Goal: Information Seeking & Learning: Understand process/instructions

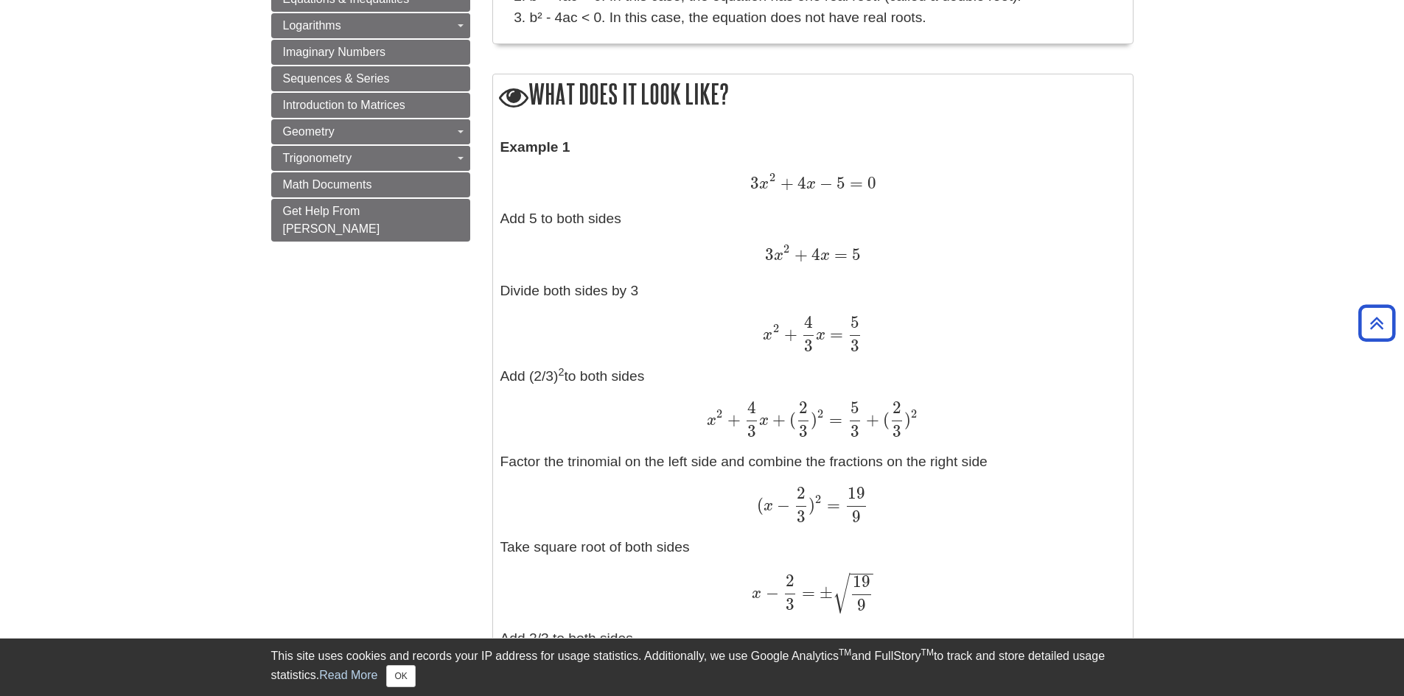
scroll to position [1179, 0]
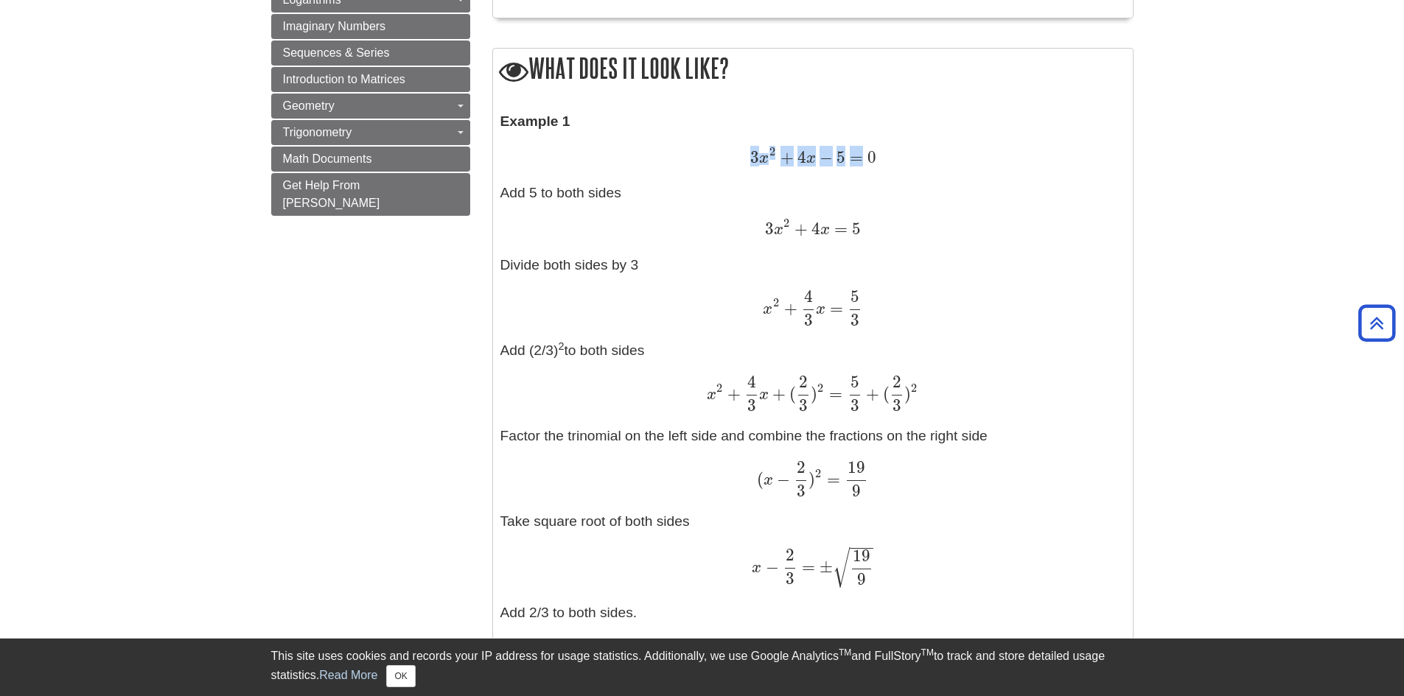
drag, startPoint x: 754, startPoint y: 152, endPoint x: 867, endPoint y: 153, distance: 113.5
click at [867, 153] on span "3 x 2 + 4 x − 5 = 0" at bounding box center [812, 156] width 125 height 19
click at [869, 153] on span "0" at bounding box center [869, 157] width 13 height 20
drag, startPoint x: 873, startPoint y: 153, endPoint x: 727, endPoint y: 157, distance: 145.9
click at [730, 157] on div "3 x 2 + 4 x − 5 = 0 3 x 2 + 4 x − 5 = 0" at bounding box center [812, 158] width 625 height 22
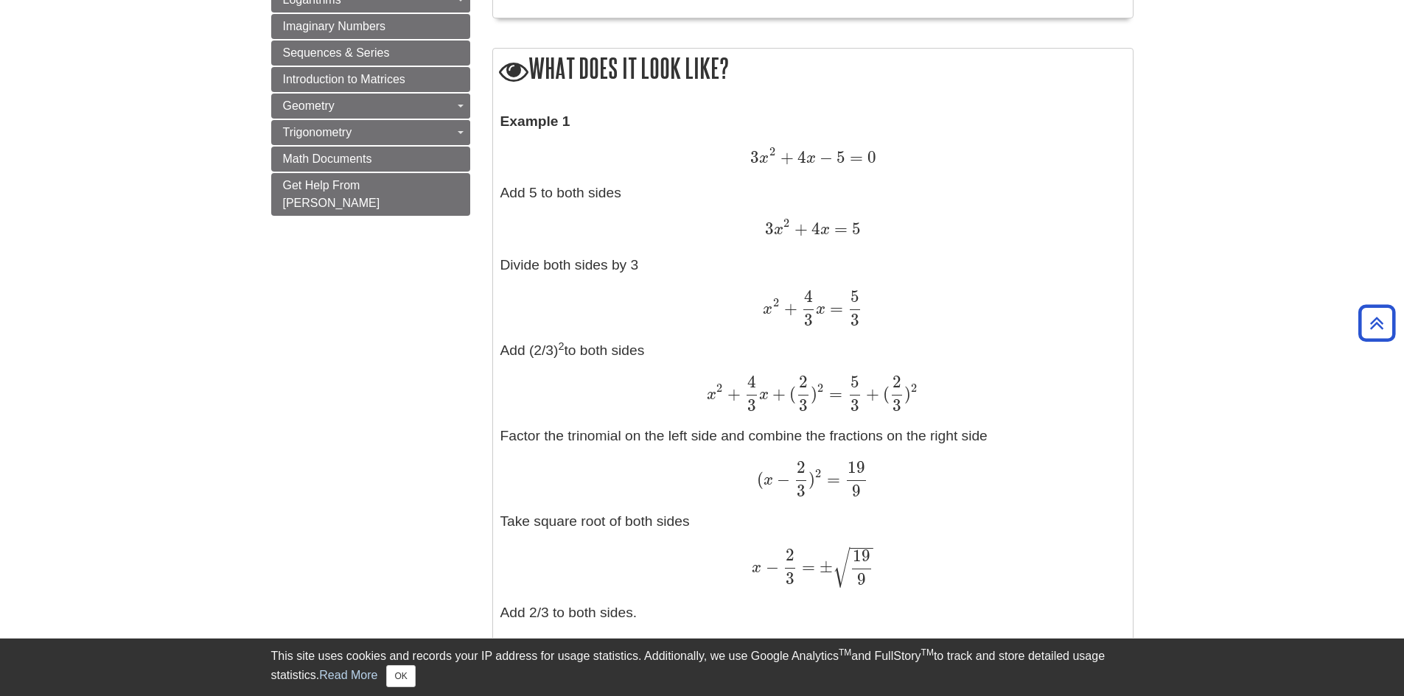
click at [725, 157] on div "3 x 2 + 4 x − 5 = 0 3 x 2 + 4 x − 5 = 0" at bounding box center [812, 158] width 625 height 22
drag, startPoint x: 754, startPoint y: 229, endPoint x: 860, endPoint y: 225, distance: 106.2
click at [860, 225] on div "3 x 2 + 4 x = 5 3 x 2 + 4 x = 5" at bounding box center [812, 229] width 625 height 22
click at [860, 225] on span "3 x 2 + 4 x = 5" at bounding box center [812, 227] width 95 height 19
drag, startPoint x: 738, startPoint y: 312, endPoint x: 888, endPoint y: 310, distance: 149.6
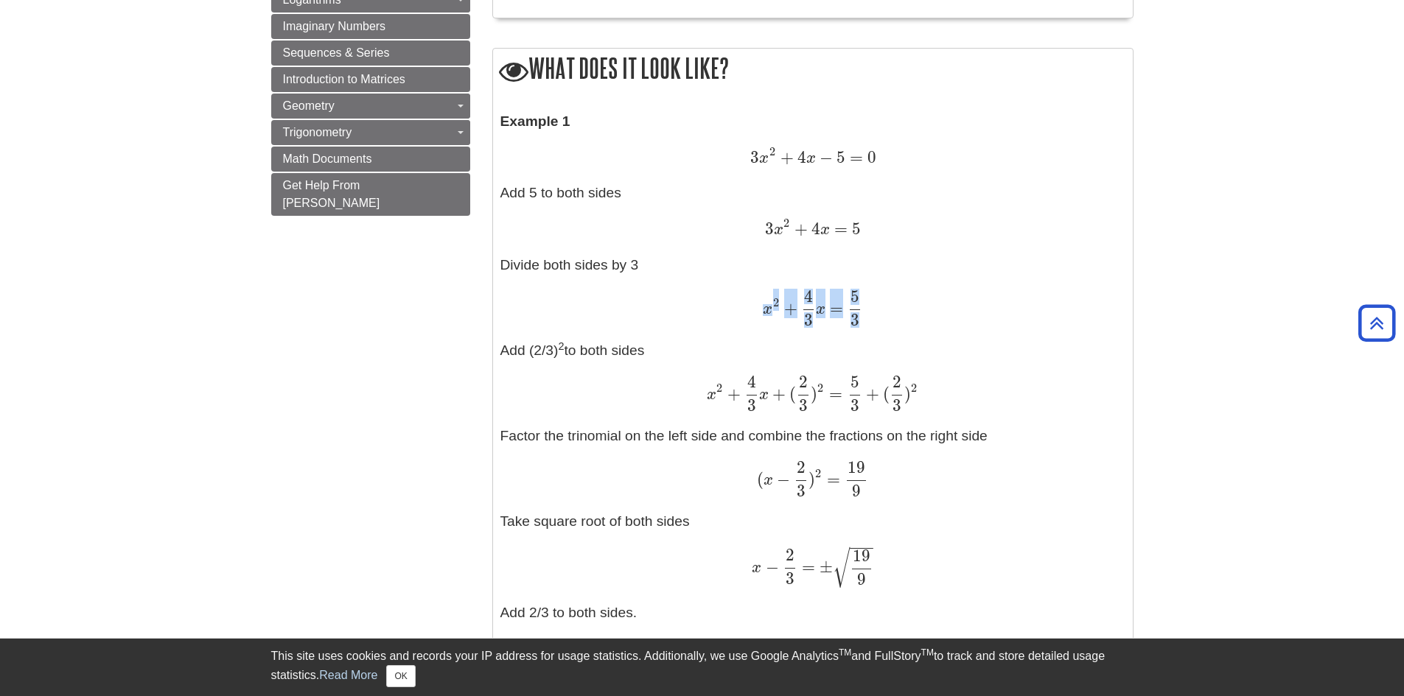
click at [888, 310] on div "x 2 + 4 3 x = 5 3 x 2 + 4 3 x = 5 3" at bounding box center [812, 308] width 625 height 36
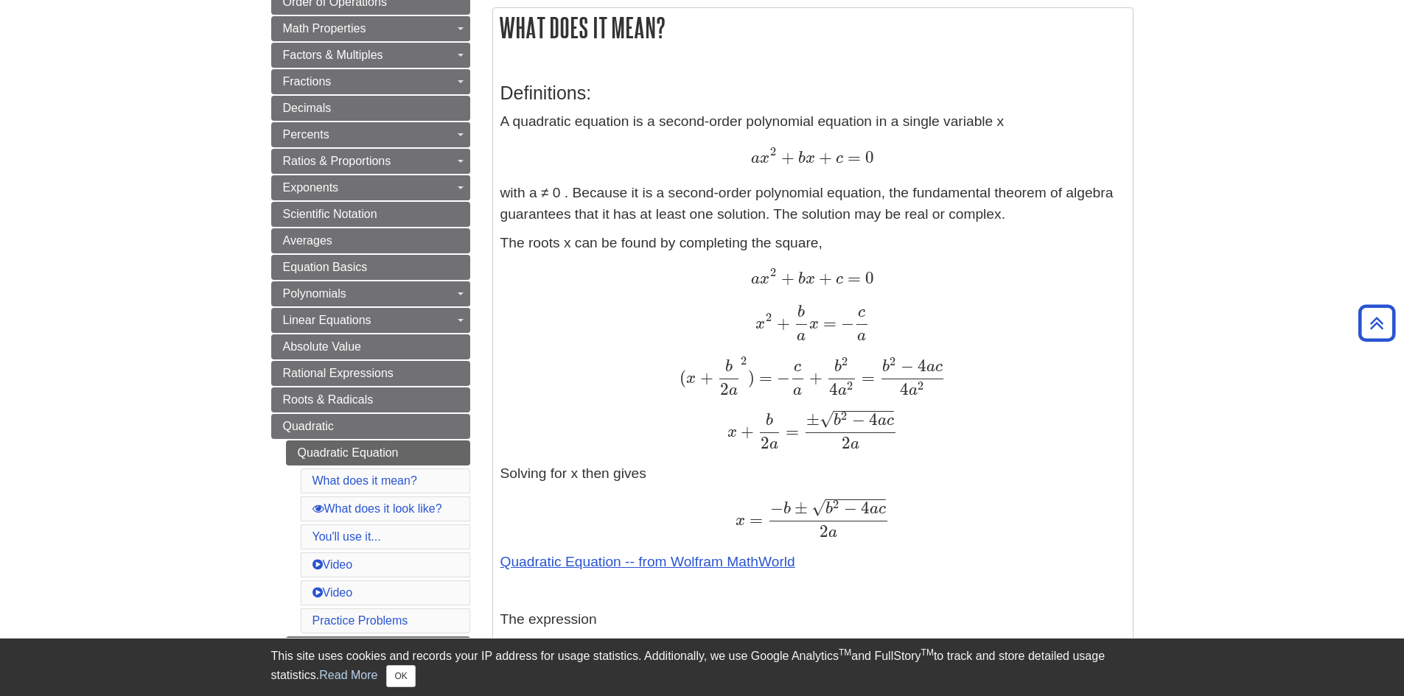
scroll to position [221, 0]
